Goal: Task Accomplishment & Management: Complete application form

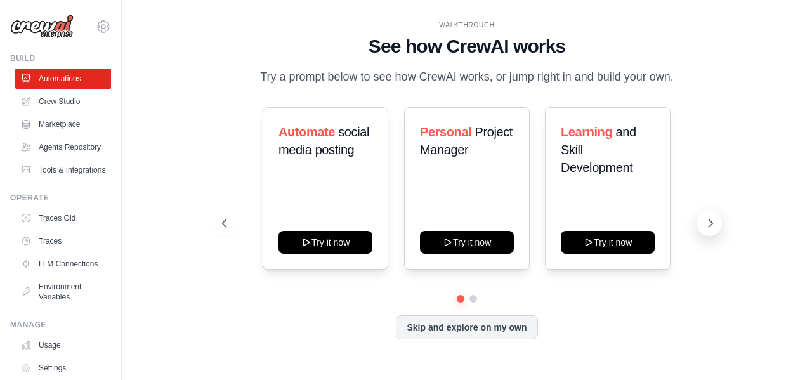
click at [713, 223] on icon at bounding box center [710, 223] width 13 height 13
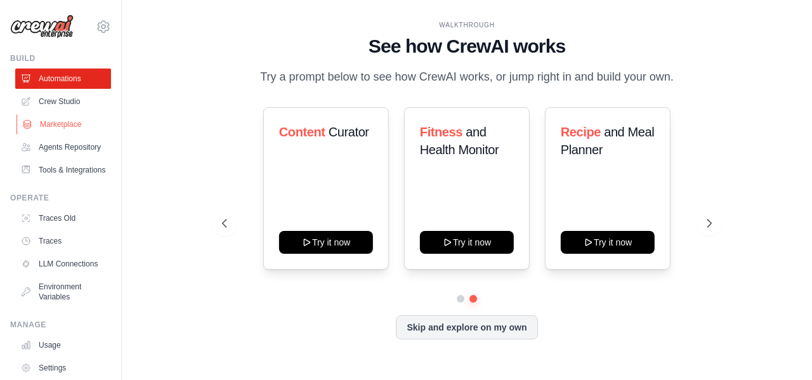
click at [46, 124] on link "Marketplace" at bounding box center [64, 124] width 96 height 20
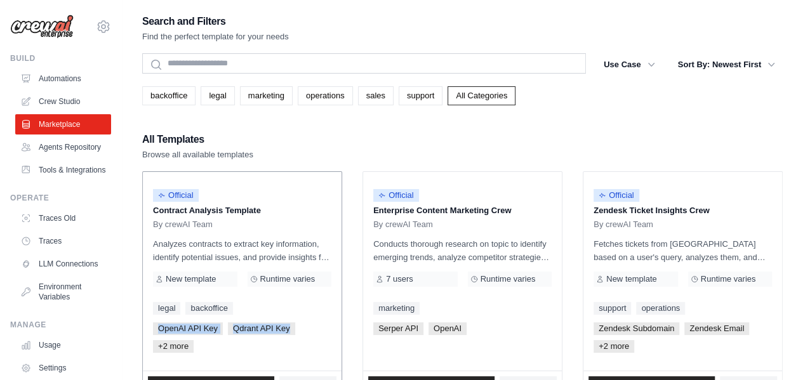
drag, startPoint x: 155, startPoint y: 323, endPoint x: 322, endPoint y: 314, distance: 167.7
click at [320, 323] on div "OpenAI API Key Qdrant API Key +2 more" at bounding box center [242, 337] width 178 height 30
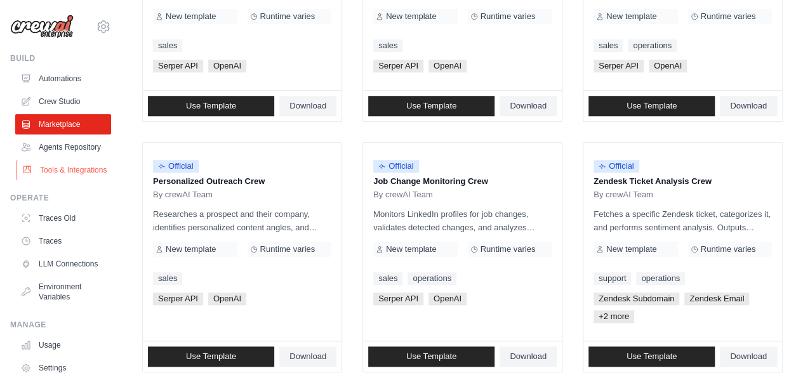
scroll to position [511, 0]
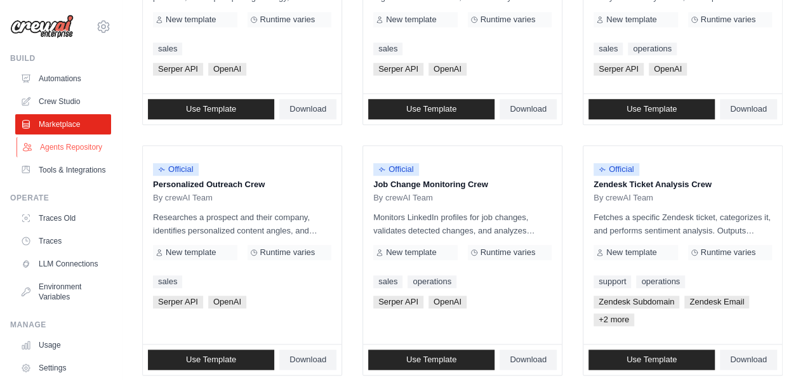
click at [42, 148] on link "Agents Repository" at bounding box center [64, 147] width 96 height 20
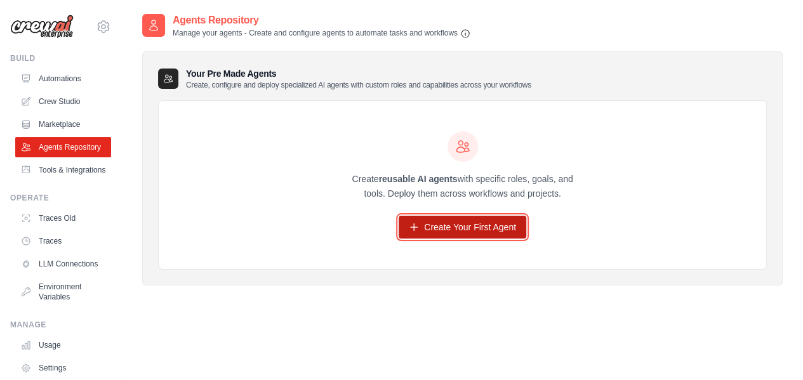
click at [449, 229] on link "Create Your First Agent" at bounding box center [462, 227] width 128 height 23
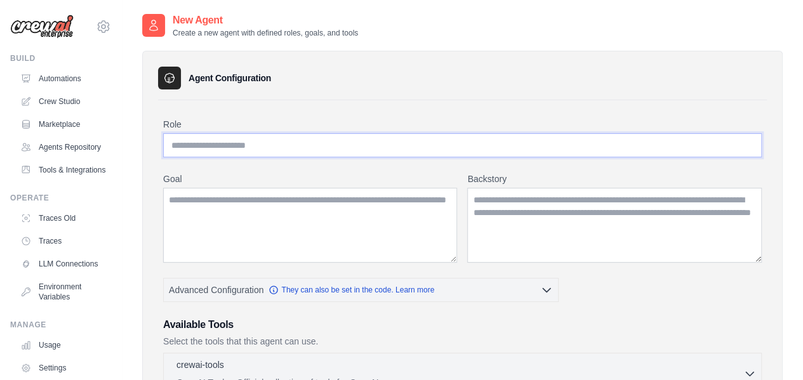
click at [209, 148] on input "Role" at bounding box center [462, 145] width 598 height 24
click at [237, 219] on textarea "Goal" at bounding box center [310, 225] width 294 height 75
click at [518, 234] on textarea "Backstory" at bounding box center [614, 225] width 294 height 75
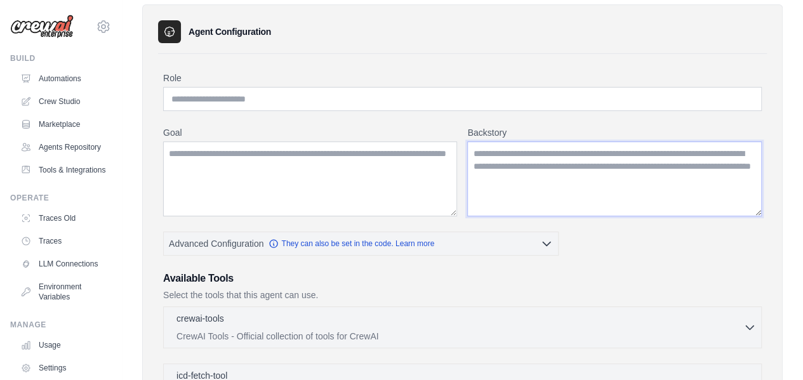
scroll to position [127, 0]
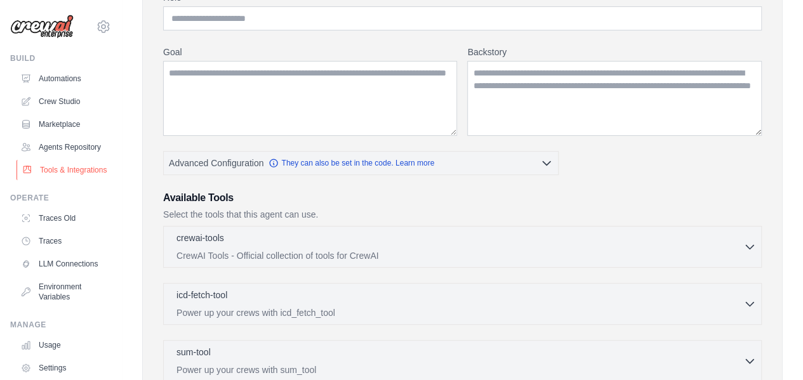
click at [51, 180] on link "Tools & Integrations" at bounding box center [64, 170] width 96 height 20
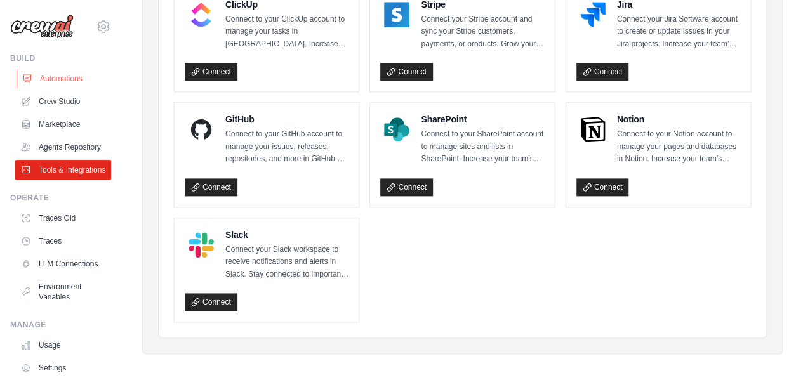
click at [51, 78] on link "Automations" at bounding box center [64, 79] width 96 height 20
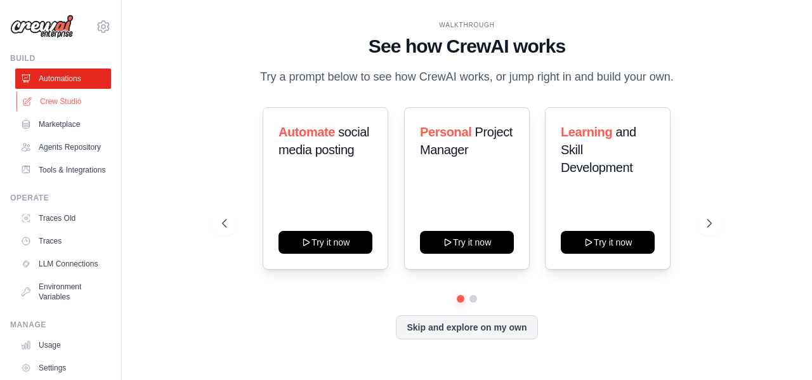
click at [41, 102] on link "Crew Studio" at bounding box center [64, 101] width 96 height 20
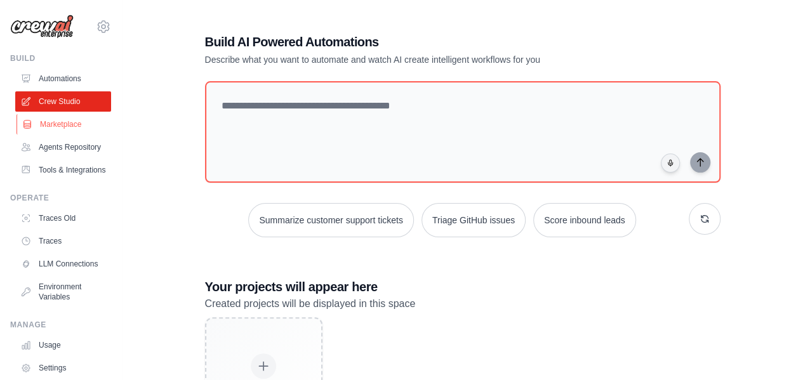
click at [36, 133] on link "Marketplace" at bounding box center [64, 124] width 96 height 20
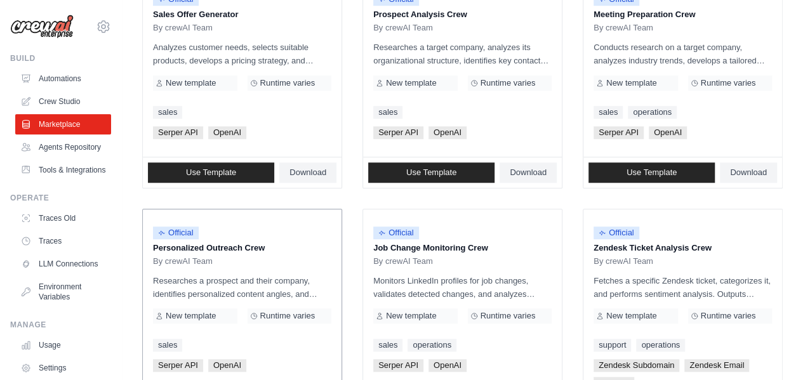
scroll to position [511, 0]
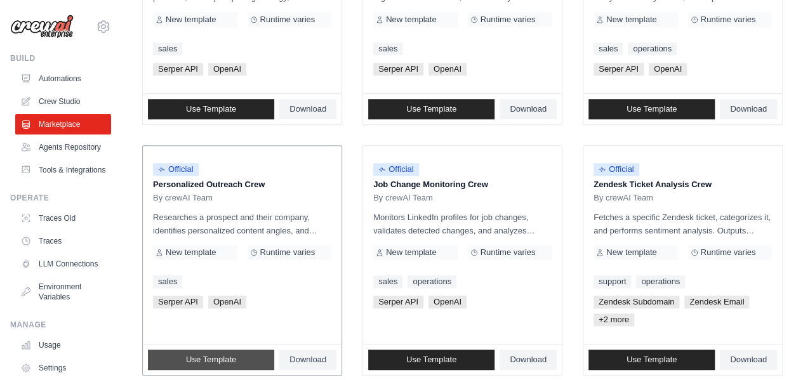
click at [207, 358] on span "Use Template" at bounding box center [211, 360] width 50 height 10
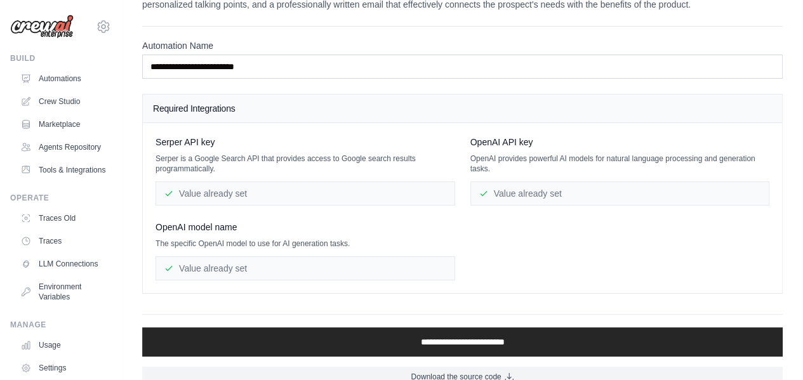
scroll to position [59, 0]
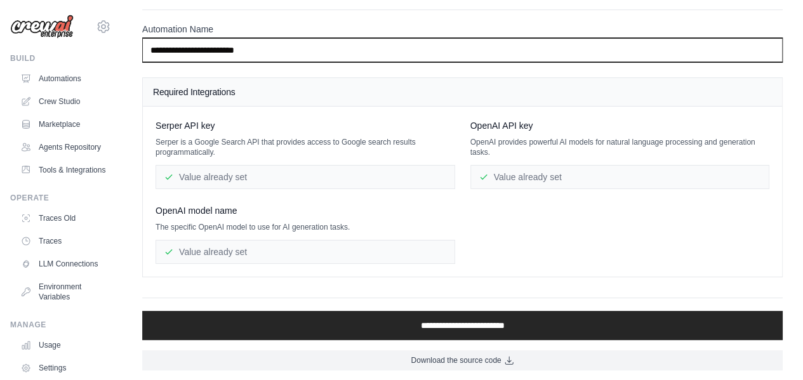
drag, startPoint x: 159, startPoint y: 51, endPoint x: 499, endPoint y: 52, distance: 339.5
click at [508, 49] on input "**********" at bounding box center [462, 50] width 640 height 24
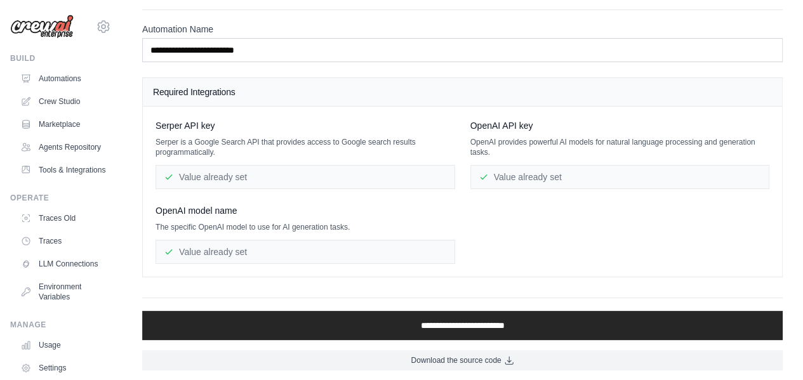
drag, startPoint x: 221, startPoint y: 176, endPoint x: 333, endPoint y: 177, distance: 112.3
click at [363, 175] on div "Value already set" at bounding box center [304, 177] width 299 height 24
click at [230, 177] on div "Value already set" at bounding box center [304, 177] width 299 height 24
drag, startPoint x: 189, startPoint y: 124, endPoint x: 309, endPoint y: 124, distance: 119.9
click at [309, 124] on div "Serper API key" at bounding box center [304, 125] width 299 height 13
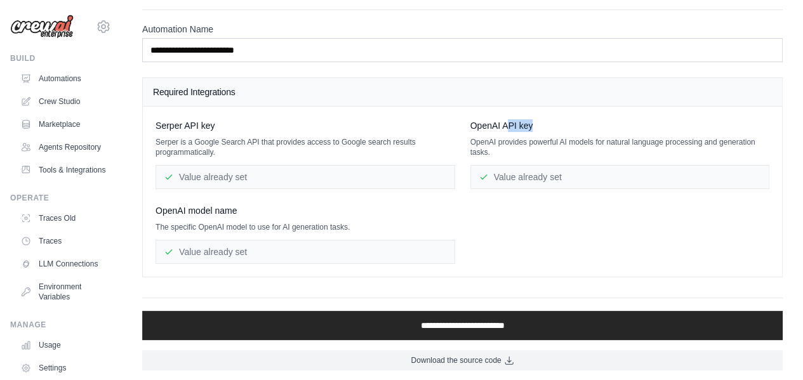
drag, startPoint x: 571, startPoint y: 130, endPoint x: 589, endPoint y: 147, distance: 24.2
click at [591, 142] on div "OpenAI API key OpenAI provides powerful AI models for natural language processi…" at bounding box center [619, 154] width 299 height 70
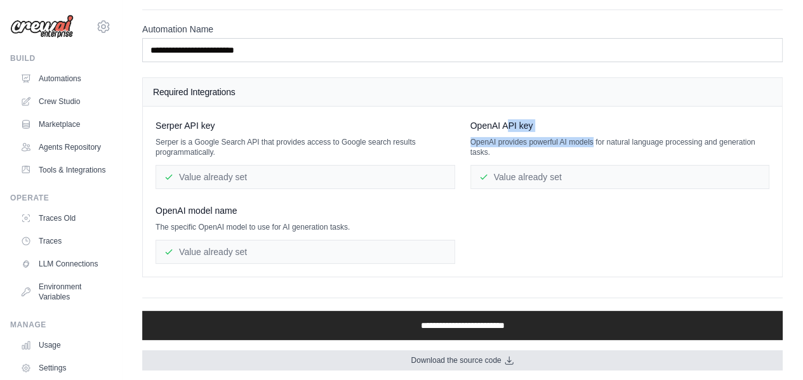
click at [466, 361] on span "Download the source code" at bounding box center [456, 360] width 90 height 10
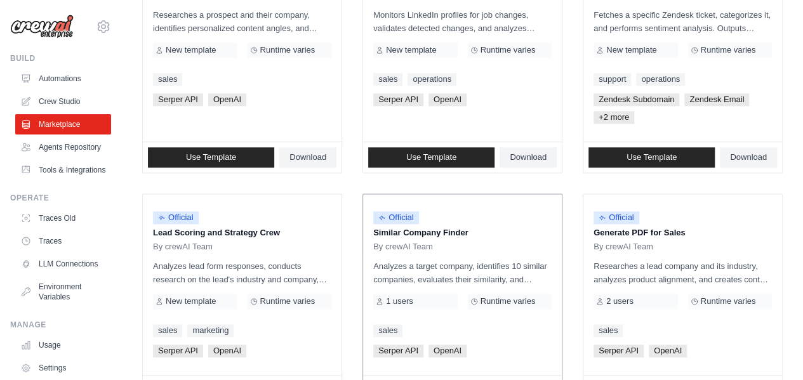
scroll to position [828, 0]
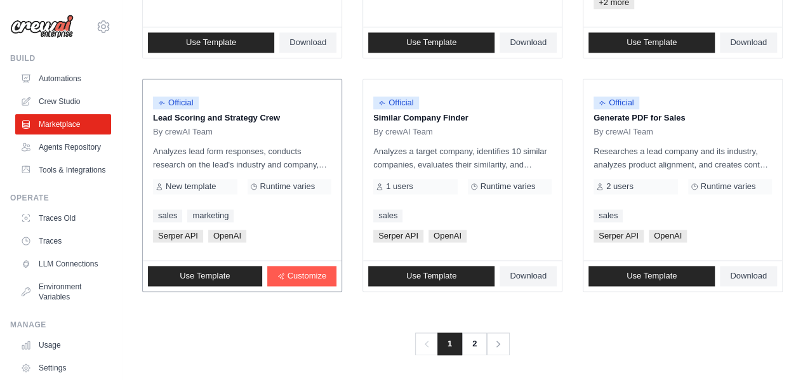
drag, startPoint x: 152, startPoint y: 112, endPoint x: 320, endPoint y: 107, distance: 167.6
click at [320, 107] on div "Official Lead Scoring and Strategy Crew By crewAI Team Analyzes lead form respo…" at bounding box center [242, 169] width 199 height 181
click at [279, 112] on p "Lead Scoring and Strategy Crew" at bounding box center [242, 118] width 178 height 13
click at [219, 141] on div "Official Lead Scoring and Strategy Crew By crewAI Team Analyzes lead form respo…" at bounding box center [242, 169] width 199 height 181
click at [178, 100] on span "Official" at bounding box center [176, 102] width 46 height 13
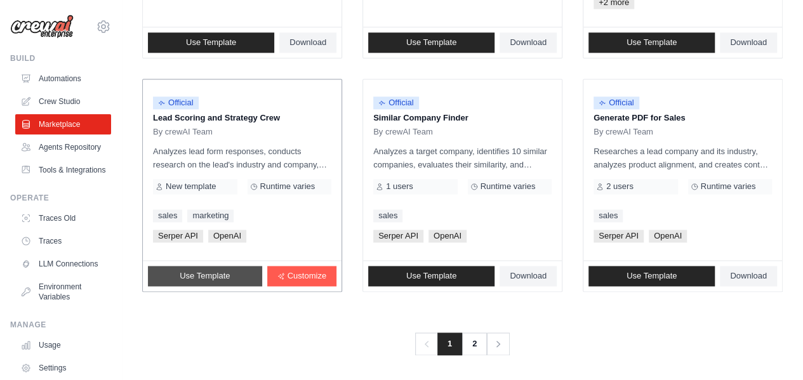
click at [183, 273] on span "Use Template" at bounding box center [205, 276] width 50 height 10
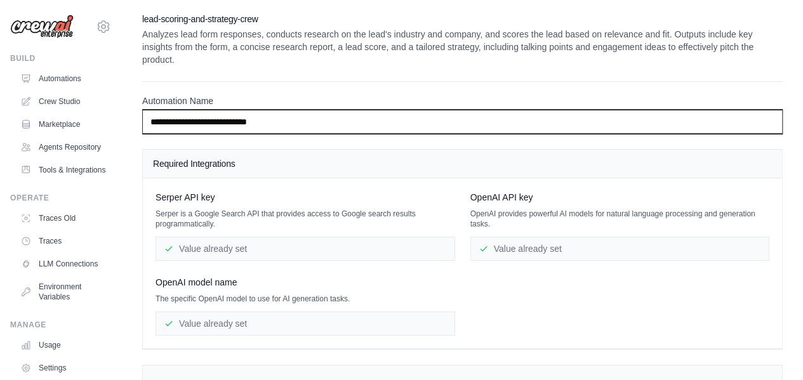
drag, startPoint x: 150, startPoint y: 124, endPoint x: 280, endPoint y: 73, distance: 139.9
click at [220, 116] on input "**********" at bounding box center [462, 122] width 640 height 24
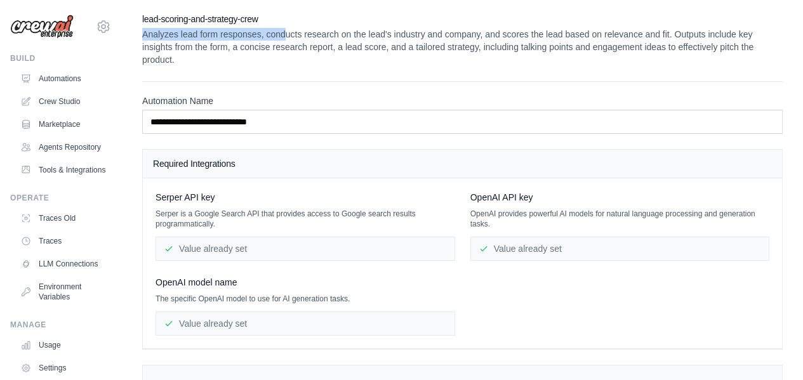
drag, startPoint x: 138, startPoint y: 37, endPoint x: 286, endPoint y: 28, distance: 147.5
click at [286, 28] on div "**********" at bounding box center [462, 285] width 681 height 544
click at [360, 29] on p "Analyzes lead form responses, conducts research on the lead's industry and comp…" at bounding box center [462, 47] width 640 height 38
drag, startPoint x: 302, startPoint y: 40, endPoint x: 419, endPoint y: 40, distance: 116.8
click at [419, 40] on p "Analyzes lead form responses, conducts research on the lead's industry and comp…" at bounding box center [462, 47] width 640 height 38
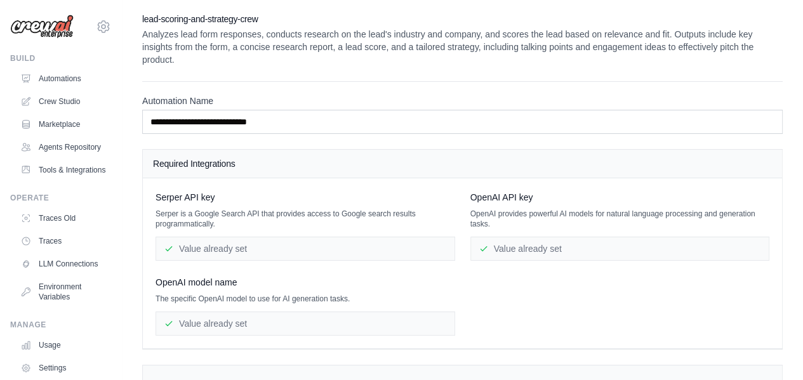
click at [425, 43] on p "Analyzes lead form responses, conducts research on the lead's industry and comp…" at bounding box center [462, 47] width 640 height 38
